Goal: Browse casually

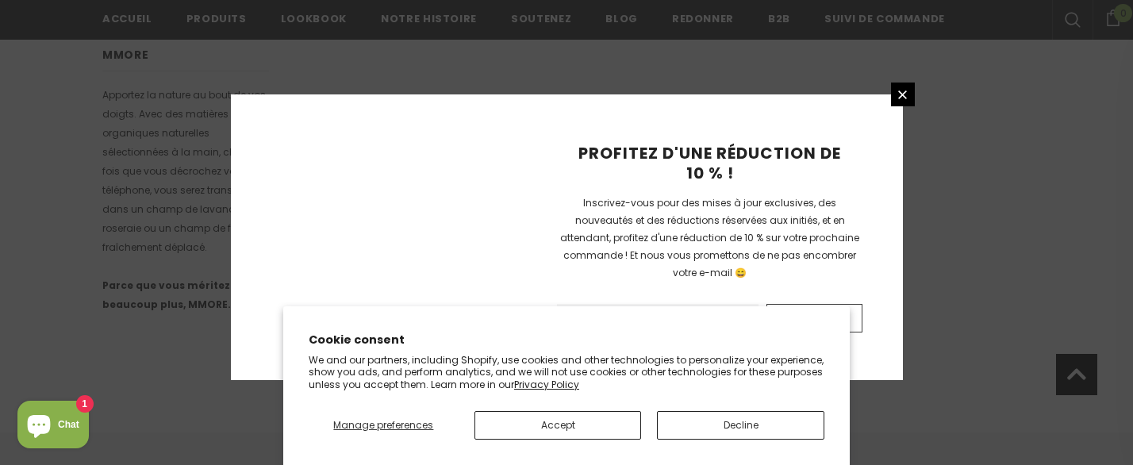
scroll to position [1200, 0]
